Goal: Information Seeking & Learning: Compare options

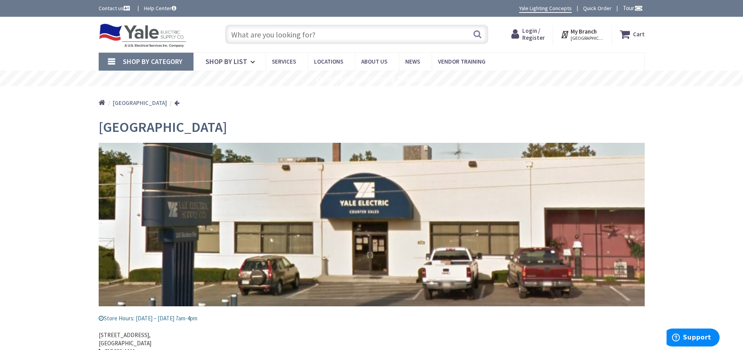
click at [112, 61] on link "Shop By Category" at bounding box center [146, 62] width 95 height 18
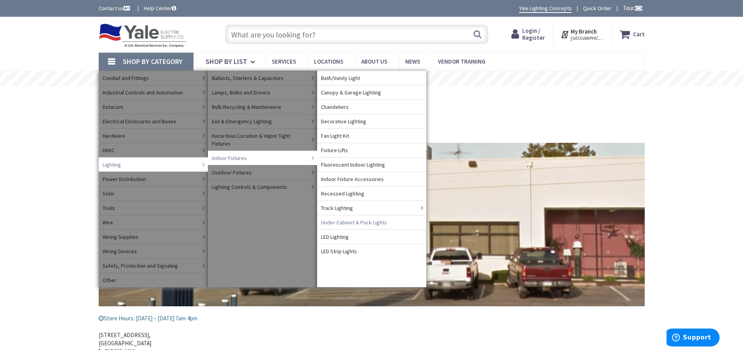
click at [357, 222] on span "Under-Cabinet & Puck Lights" at bounding box center [354, 222] width 66 height 8
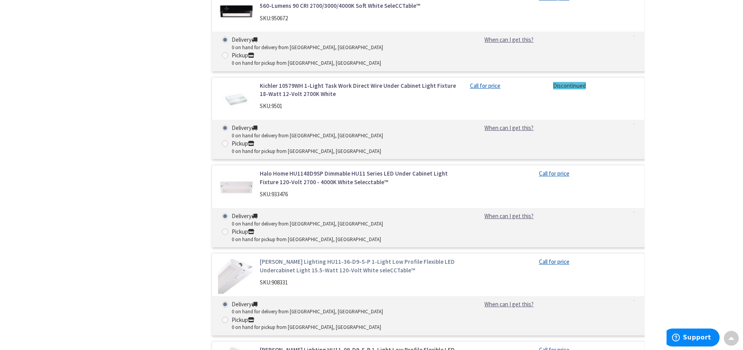
scroll to position [1966, 0]
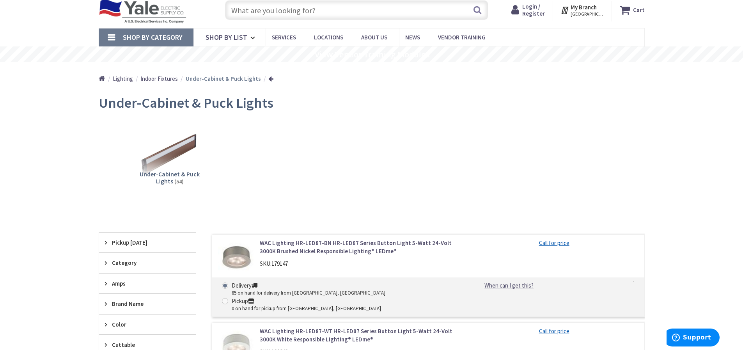
scroll to position [47, 0]
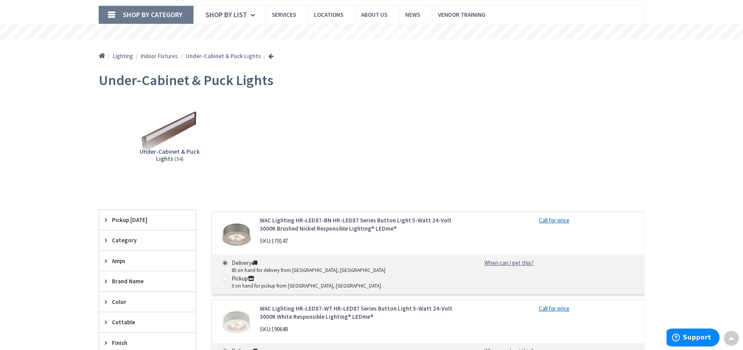
click at [162, 151] on span "Under-Cabinet & Puck Lights" at bounding box center [170, 154] width 60 height 15
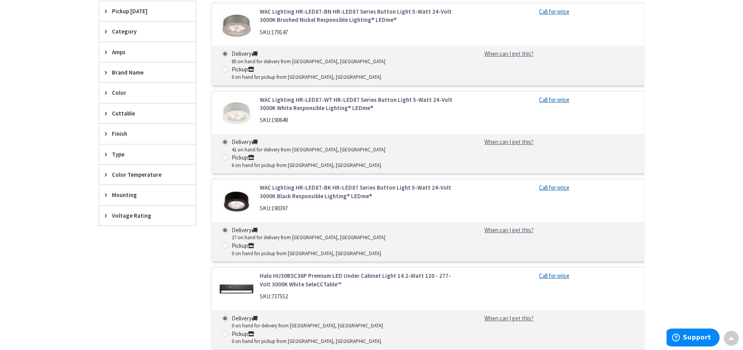
scroll to position [242, 0]
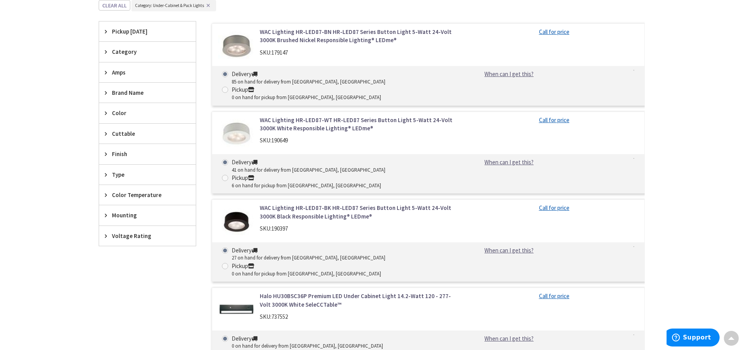
click at [105, 132] on icon at bounding box center [108, 134] width 6 height 6
click at [105, 230] on icon at bounding box center [108, 229] width 6 height 6
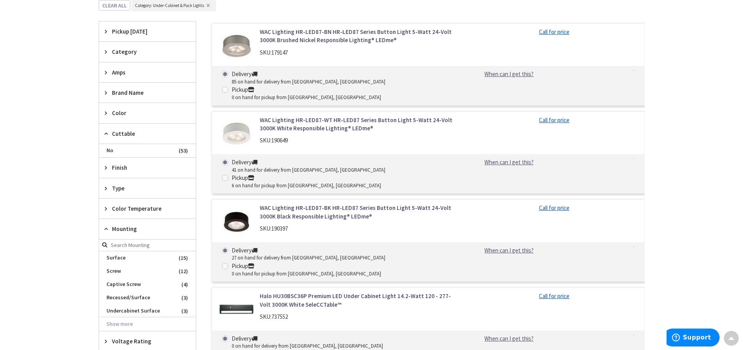
scroll to position [289, 0]
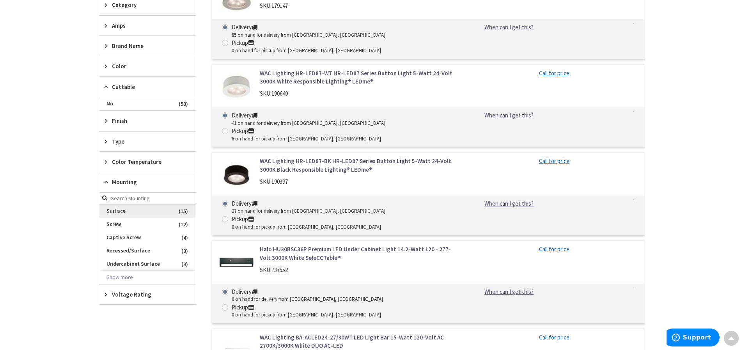
click at [115, 212] on span "Surface" at bounding box center [147, 210] width 97 height 13
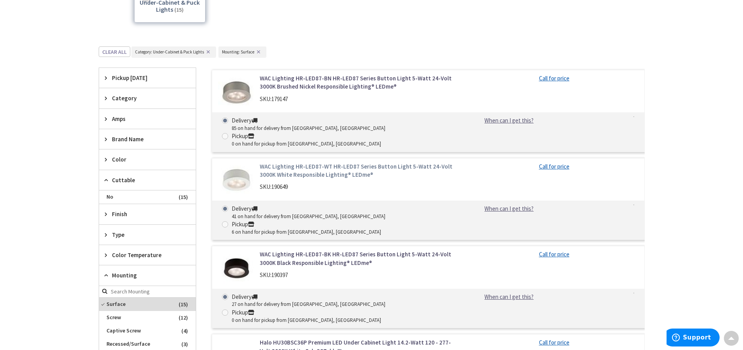
scroll to position [195, 0]
click at [378, 163] on link "WAC Lighting HR-LED87-WT HR-LED87 Series Button Light 5-Watt 24-Volt 3000K Whit…" at bounding box center [359, 171] width 199 height 17
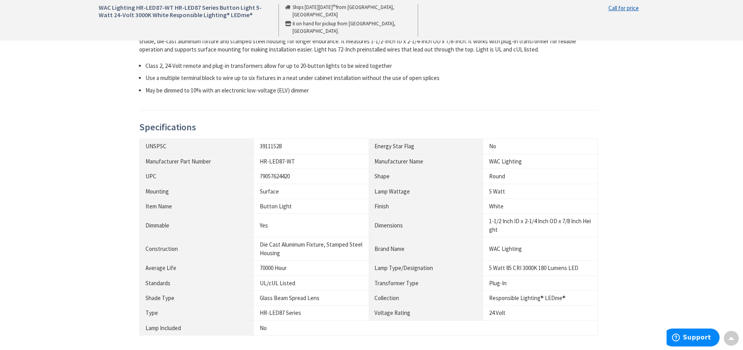
scroll to position [374, 0]
